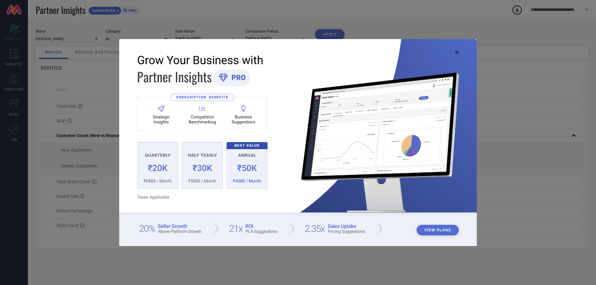
click at [456, 50] on img at bounding box center [297, 141] width 357 height 205
click at [459, 55] on img at bounding box center [297, 141] width 357 height 205
click at [459, 50] on img at bounding box center [297, 141] width 357 height 205
click at [456, 52] on icon at bounding box center [457, 53] width 4 height 4
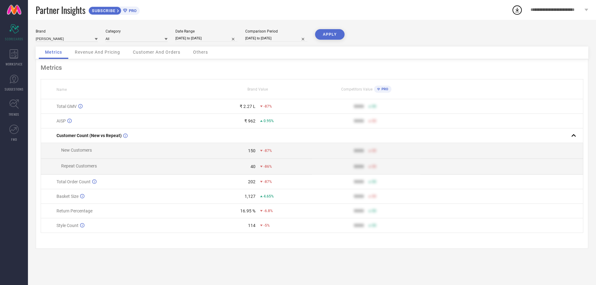
click at [183, 36] on input "[DATE] to [DATE]" at bounding box center [206, 38] width 62 height 7
select select "7"
select select "2025"
select select "8"
select select "2025"
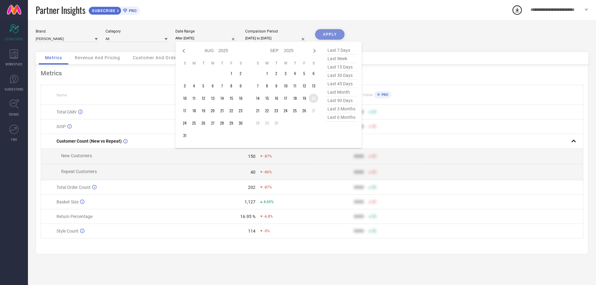
click at [312, 97] on td "20" at bounding box center [313, 98] width 9 height 9
type input "[DATE] to [DATE]"
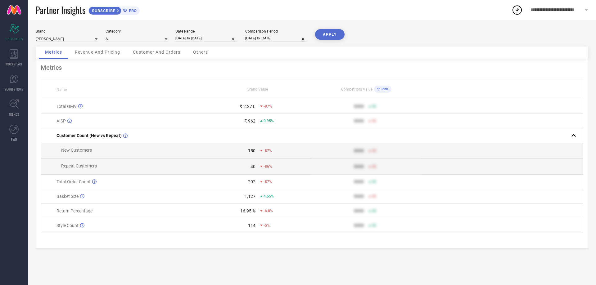
click at [327, 35] on button "APPLY" at bounding box center [329, 34] width 29 height 11
drag, startPoint x: 246, startPoint y: 184, endPoint x: 255, endPoint y: 184, distance: 9.0
click at [255, 184] on div "107" at bounding box center [230, 181] width 52 height 5
drag, startPoint x: 243, startPoint y: 105, endPoint x: 252, endPoint y: 105, distance: 9.3
click at [252, 105] on div "₹ 1.15 L" at bounding box center [248, 106] width 16 height 5
